Goal: Information Seeking & Learning: Learn about a topic

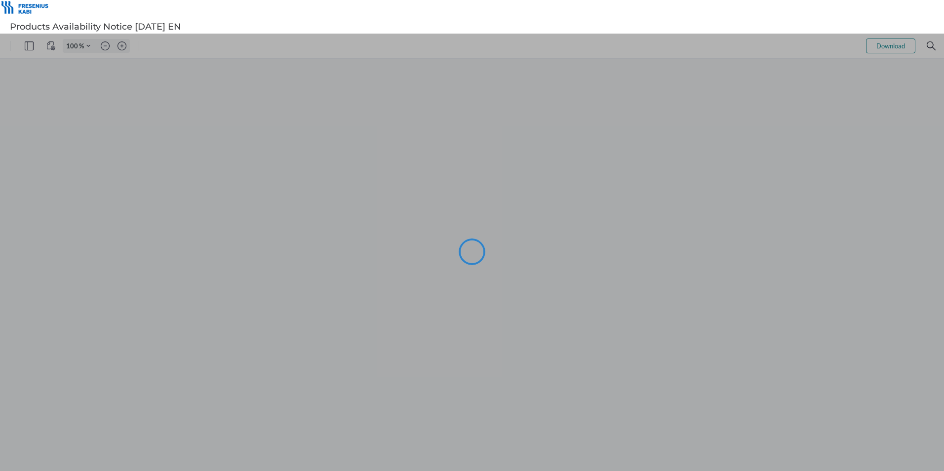
type input "105"
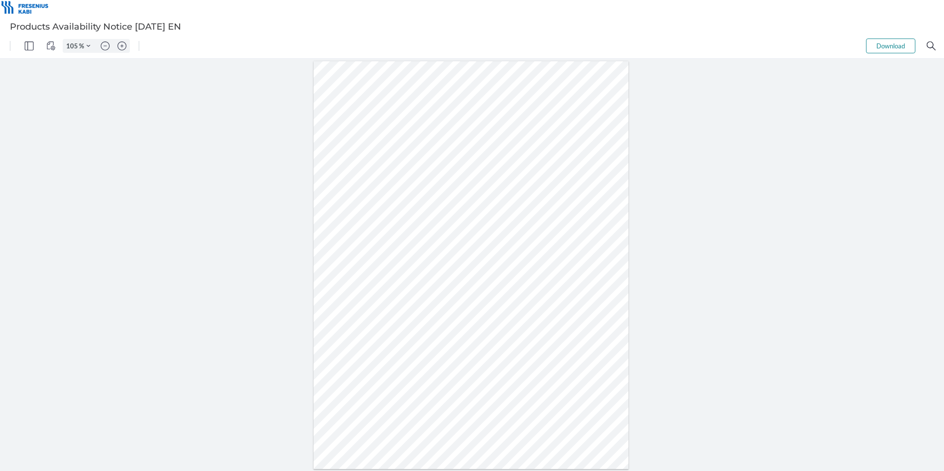
drag, startPoint x: 226, startPoint y: 191, endPoint x: 138, endPoint y: 180, distance: 88.1
click at [224, 191] on div at bounding box center [472, 265] width 944 height 412
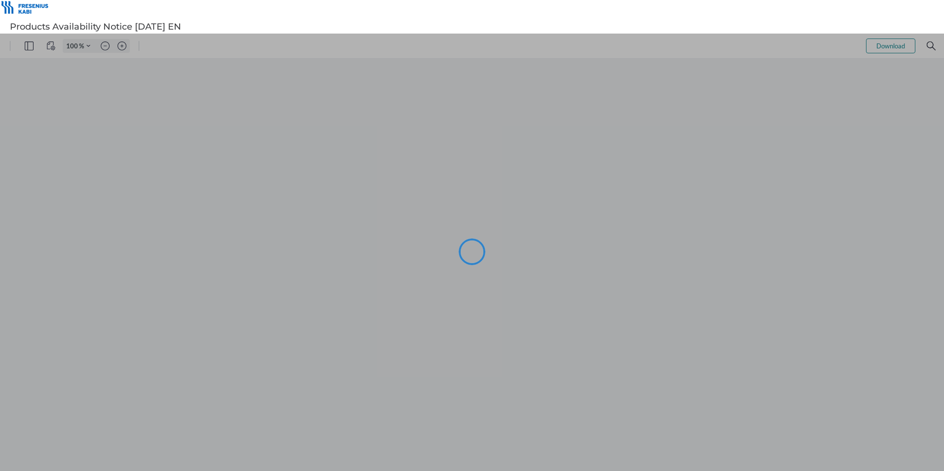
type input "105"
